Goal: Information Seeking & Learning: Learn about a topic

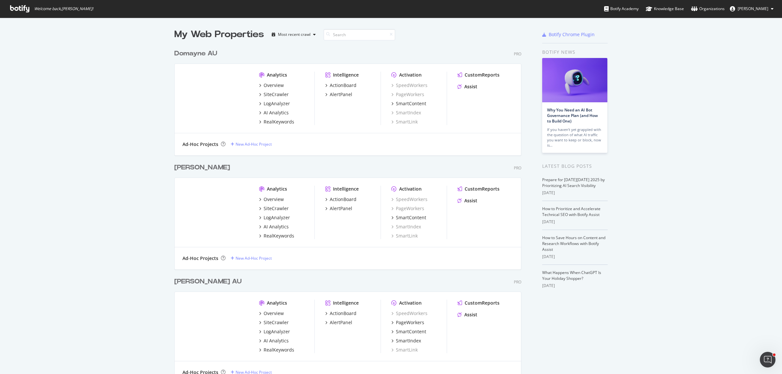
click at [117, 108] on div "My Web Properties Most recent crawl Domayne AU Pro Analytics Overview SiteCrawl…" at bounding box center [391, 220] width 782 height 404
click at [108, 116] on div "My Web Properties Most recent crawl Domayne AU Pro Analytics Overview SiteCrawl…" at bounding box center [391, 220] width 782 height 404
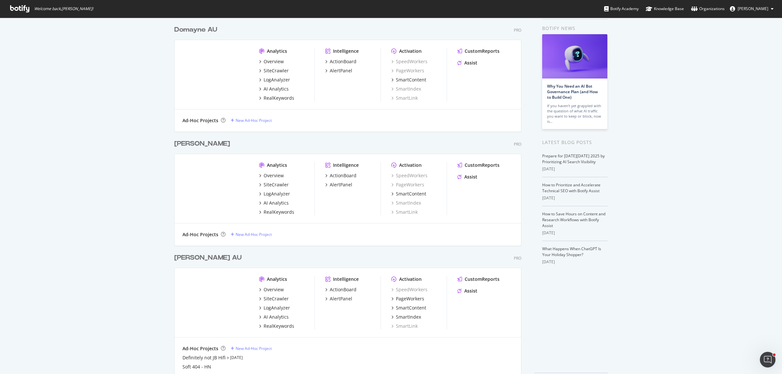
scroll to position [47, 0]
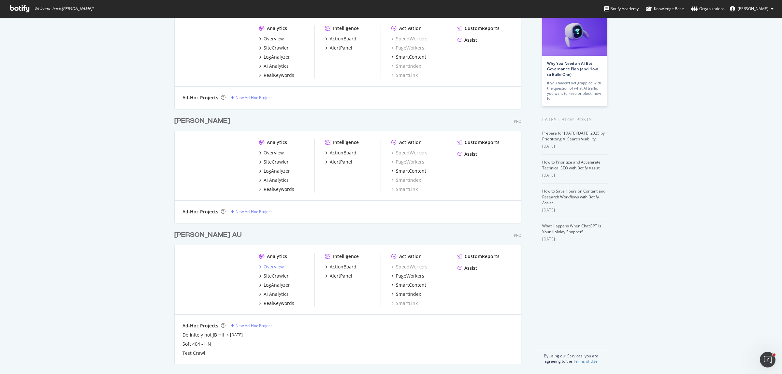
click at [270, 266] on div "Overview" at bounding box center [274, 267] width 20 height 7
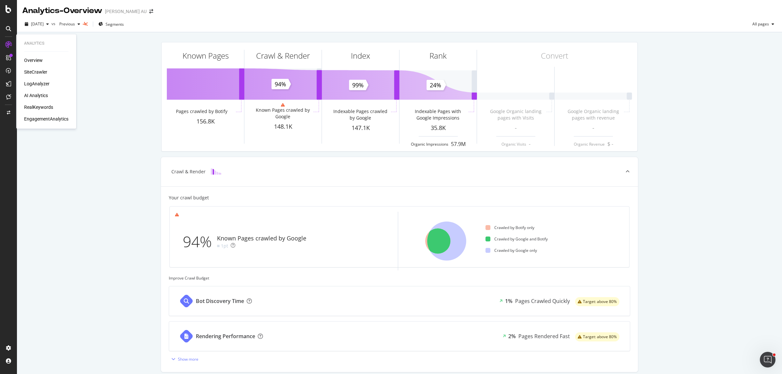
click at [44, 84] on div "LogAnalyzer" at bounding box center [36, 84] width 25 height 7
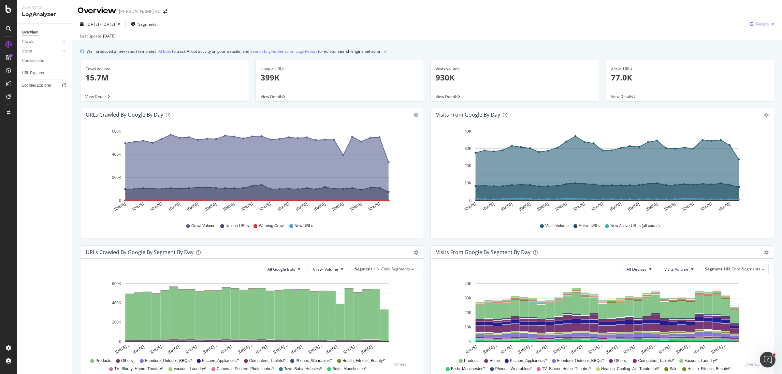
click at [759, 24] on span "Google" at bounding box center [762, 24] width 13 height 6
click at [759, 63] on span "OpenAI" at bounding box center [762, 61] width 24 height 6
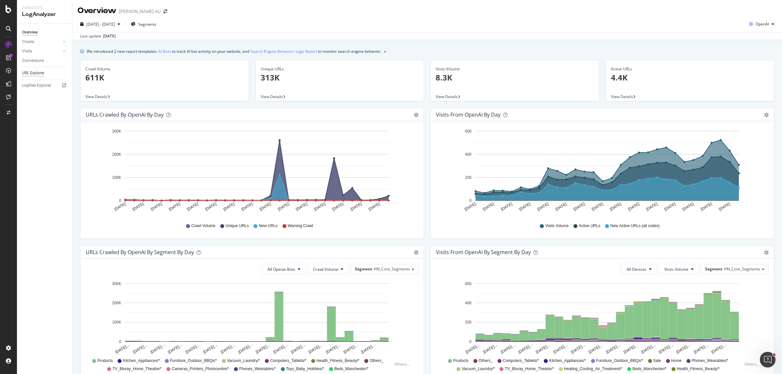
click at [40, 72] on div "URL Explorer" at bounding box center [33, 73] width 22 height 7
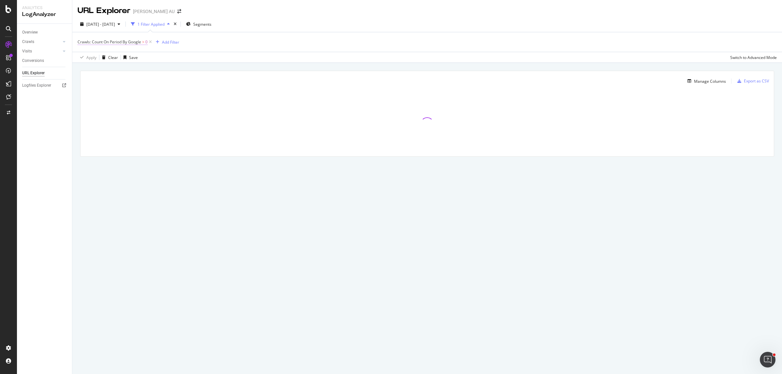
click at [124, 43] on span "Crawls: Count On Period By Google" at bounding box center [110, 42] width 64 height 6
click at [91, 59] on span "By Google" at bounding box center [92, 57] width 19 height 6
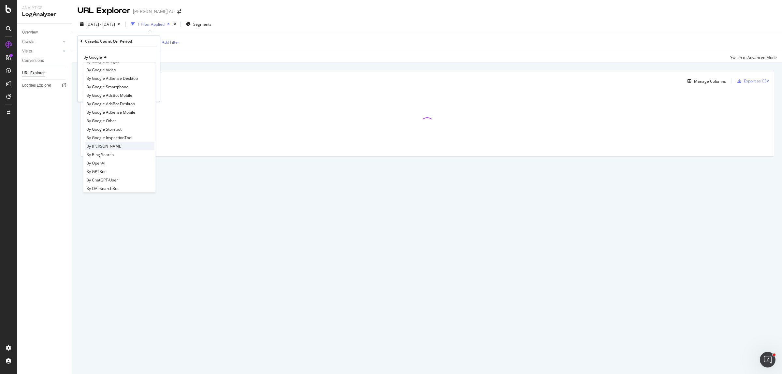
scroll to position [41, 0]
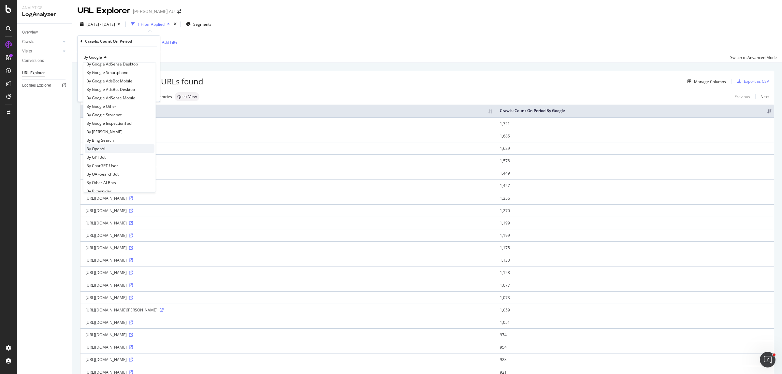
click at [113, 147] on div "By OpenAI" at bounding box center [120, 148] width 70 height 8
click at [144, 96] on div "Apply" at bounding box center [145, 93] width 19 height 6
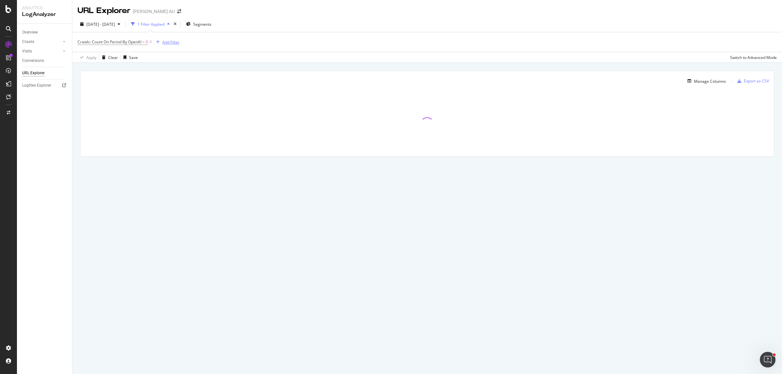
click at [169, 41] on div "Add Filter" at bounding box center [170, 42] width 17 height 6
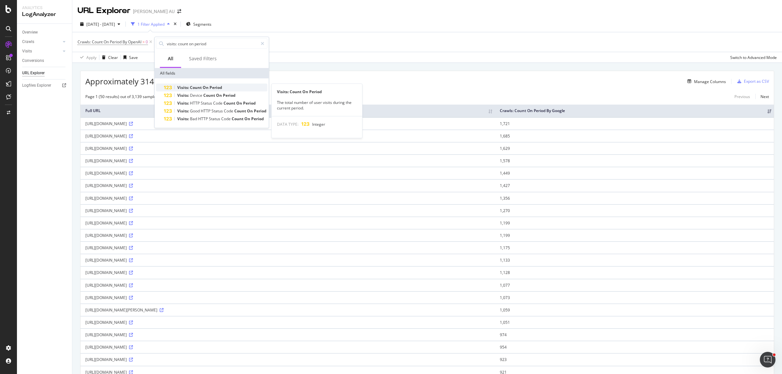
type input "visits: count on period"
click at [242, 87] on div "Visits: Count On Period" at bounding box center [216, 88] width 104 height 8
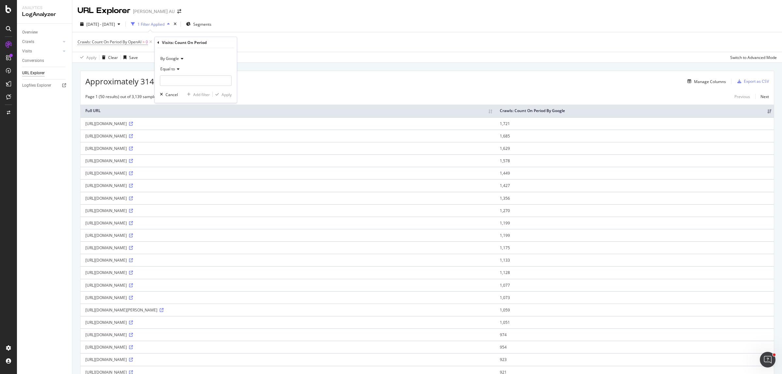
click at [173, 59] on span "By Google" at bounding box center [169, 59] width 19 height 6
click at [209, 87] on div "By OpenAI" at bounding box center [197, 89] width 70 height 8
click at [180, 70] on div "Equal to" at bounding box center [196, 69] width 72 height 10
click at [188, 118] on div "Greater than" at bounding box center [197, 116] width 70 height 8
click at [174, 78] on input "number" at bounding box center [196, 81] width 72 height 10
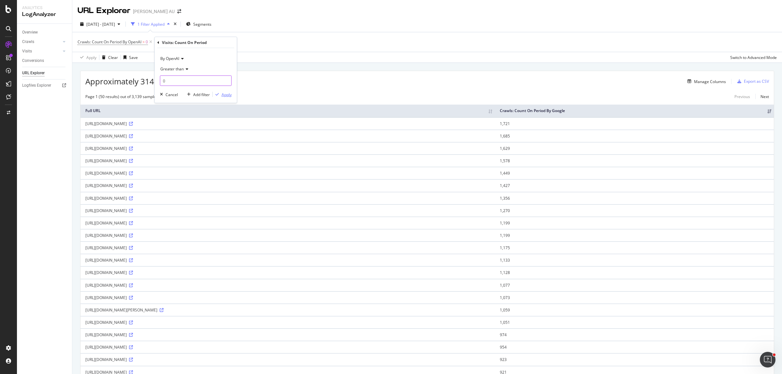
type input "0"
click at [226, 96] on div "Apply" at bounding box center [227, 95] width 10 height 6
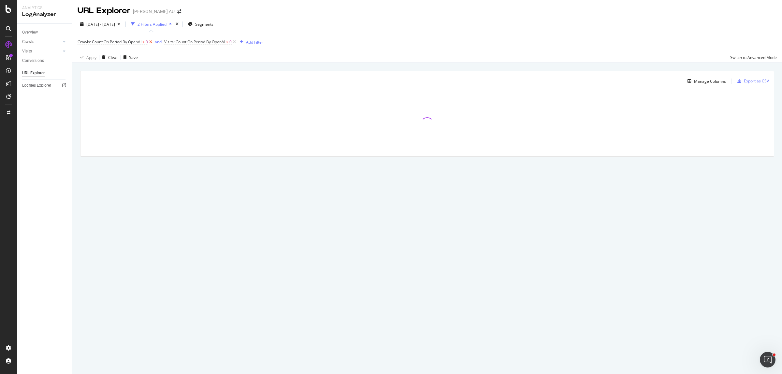
click at [150, 42] on icon at bounding box center [151, 42] width 6 height 7
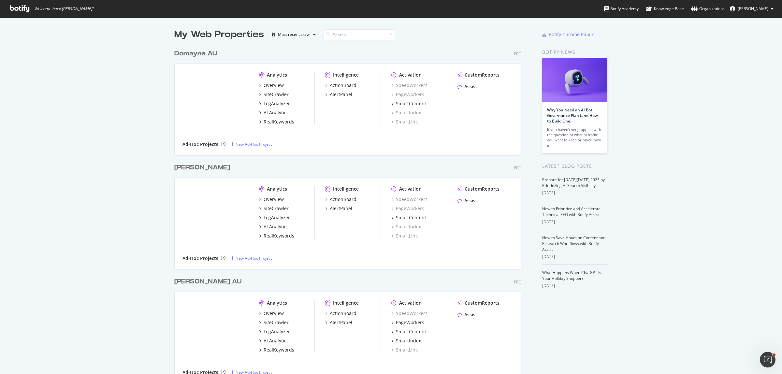
click at [99, 91] on div "My Web Properties Most recent crawl Domayne AU Pro Analytics Overview SiteCrawl…" at bounding box center [391, 220] width 782 height 404
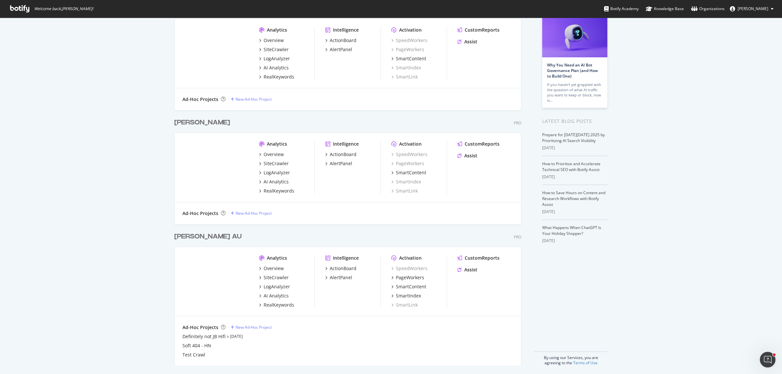
scroll to position [47, 0]
click at [276, 304] on div "RealKeywords" at bounding box center [279, 303] width 31 height 7
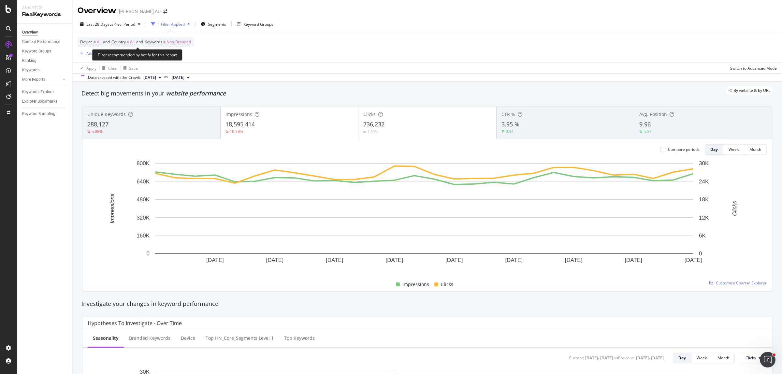
click at [187, 43] on span "Non-Branded" at bounding box center [179, 41] width 24 height 9
click at [169, 57] on span "Non-Branded" at bounding box center [167, 57] width 27 height 6
click at [165, 110] on span "All" at bounding box center [193, 108] width 67 height 6
click at [224, 72] on div "Apply" at bounding box center [221, 71] width 10 height 6
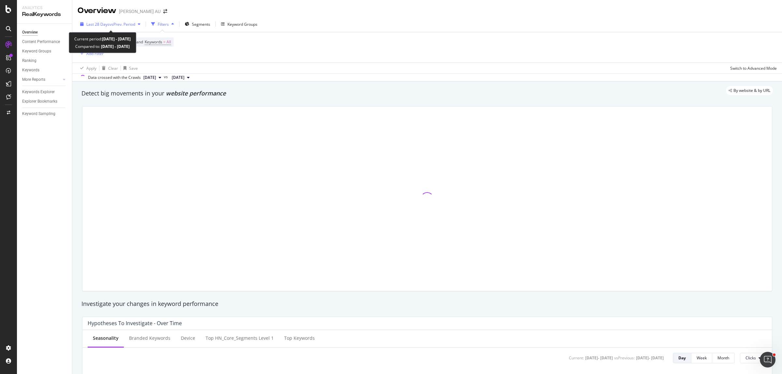
click at [129, 28] on div "Last 28 Days vs Prev. Period" at bounding box center [111, 24] width 66 height 10
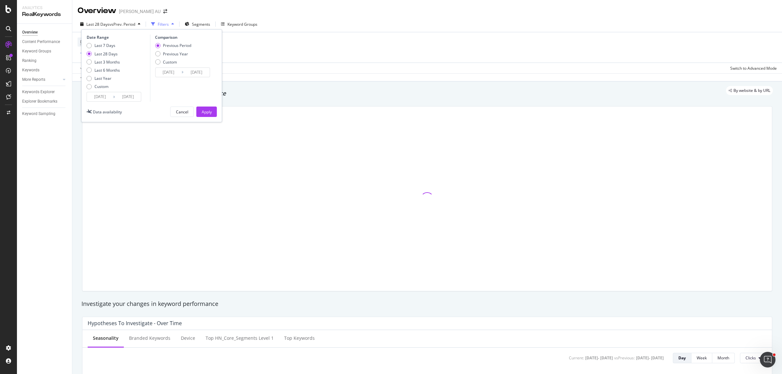
click at [98, 90] on div "Last 7 Days Last 28 Days Last 3 Months Last 6 Months Last Year Custom" at bounding box center [103, 67] width 33 height 49
click at [103, 86] on div "Custom" at bounding box center [102, 87] width 14 height 6
click at [102, 94] on input "2025/09/07" at bounding box center [100, 96] width 26 height 9
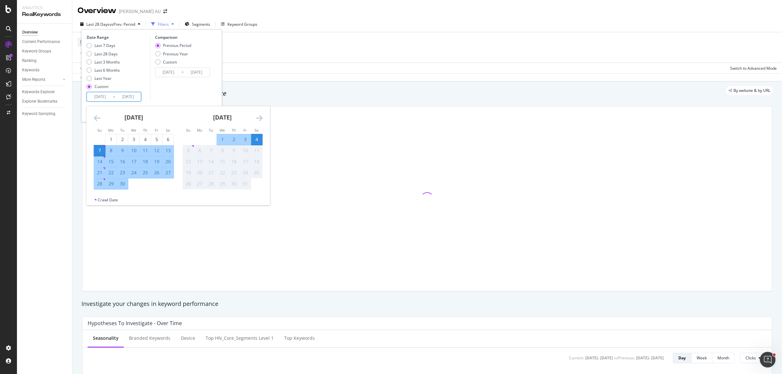
click at [94, 117] on icon "Move backward to switch to the previous month." at bounding box center [97, 118] width 7 height 8
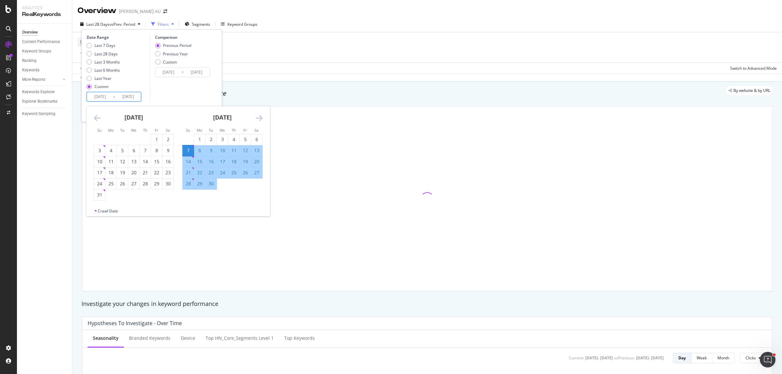
click at [93, 116] on div "August 2025 1 2 3 4 5 6 7 8 9 10 11 12 13 14 15 16 17 18 19 20 21 22 23 24 25 2…" at bounding box center [134, 153] width 89 height 95
click at [95, 117] on icon "Move backward to switch to the previous month." at bounding box center [97, 118] width 7 height 8
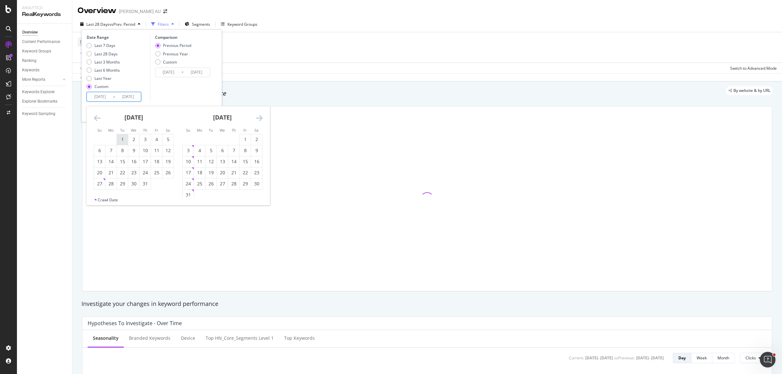
click at [123, 138] on div "1" at bounding box center [122, 139] width 11 height 7
type input "2025/07/01"
type input "2025/03/26"
type input "2025/06/30"
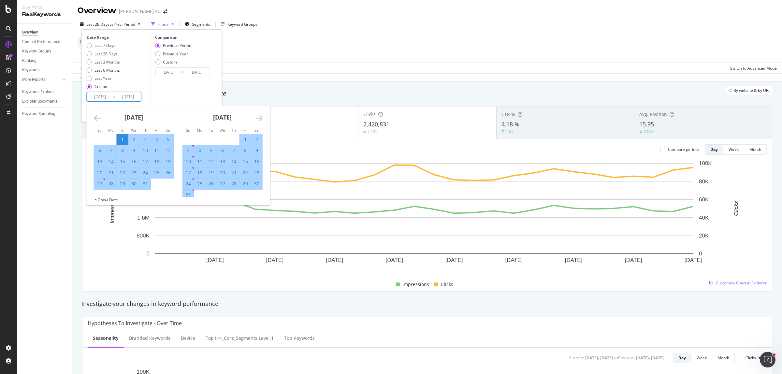
click at [259, 116] on icon "Move forward to switch to the next month." at bounding box center [259, 118] width 7 height 8
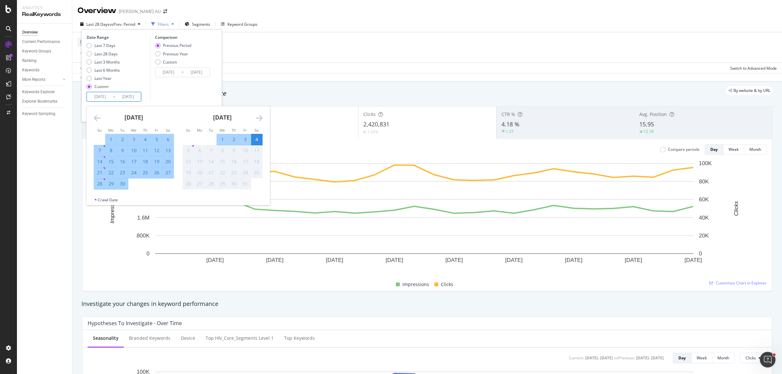
click at [257, 139] on div "4" at bounding box center [256, 139] width 11 height 7
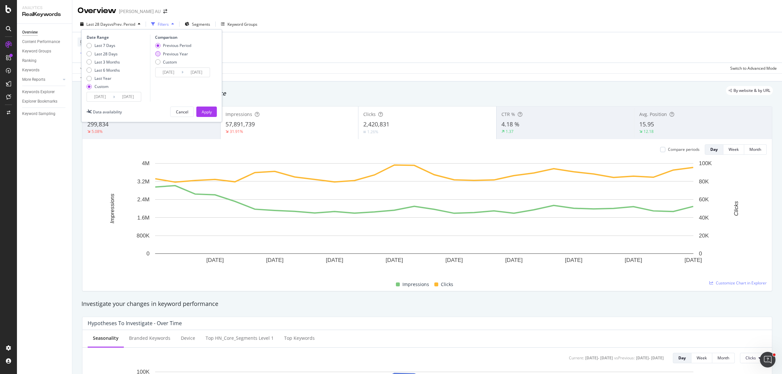
click at [171, 54] on div "Previous Year" at bounding box center [175, 54] width 25 height 6
type input "2024/07/02"
type input "2024/10/05"
click at [210, 108] on div "Apply" at bounding box center [207, 112] width 10 height 10
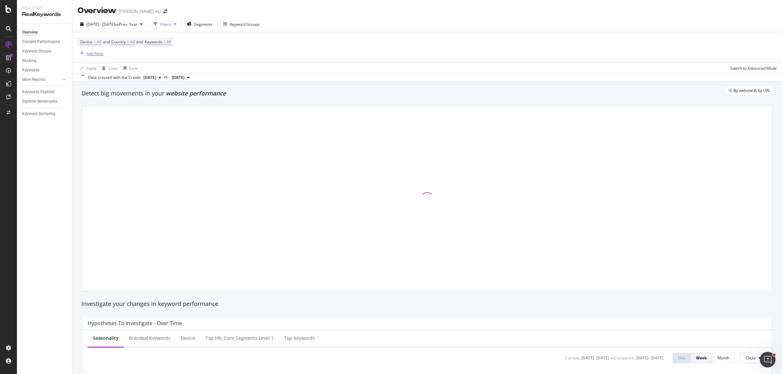
click at [100, 51] on div "Add Filter" at bounding box center [94, 54] width 17 height 6
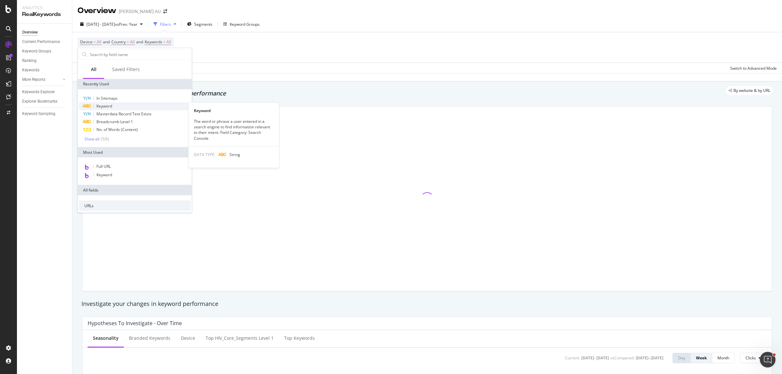
click at [112, 105] on span "Keyword" at bounding box center [105, 106] width 16 height 6
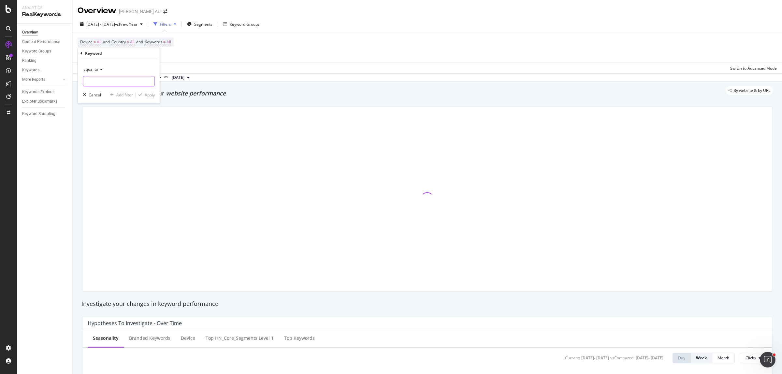
click at [103, 84] on input "text" at bounding box center [118, 81] width 71 height 10
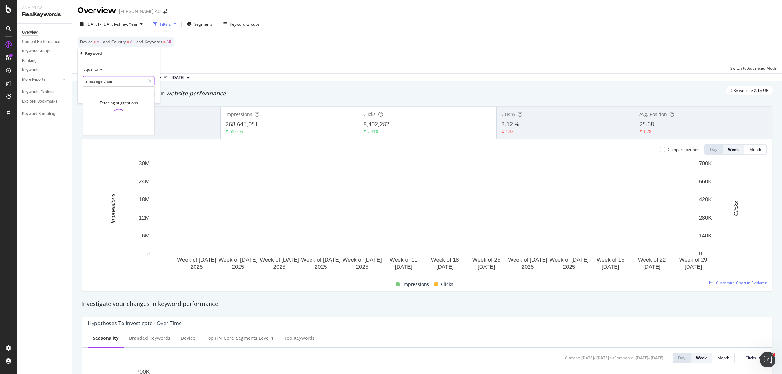
type input "massage chair"
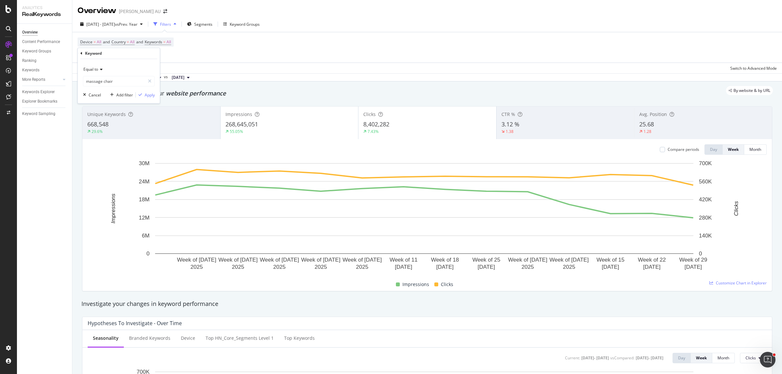
click at [157, 92] on div "Equal to massage chair massage chair Cancel Add filter Apply" at bounding box center [119, 81] width 82 height 44
click at [153, 92] on button "Apply" at bounding box center [145, 95] width 19 height 7
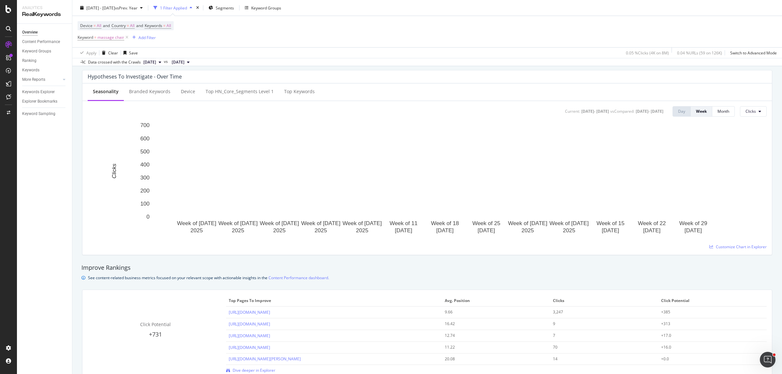
scroll to position [326, 0]
